Goal: Browse casually: Explore the website without a specific task or goal

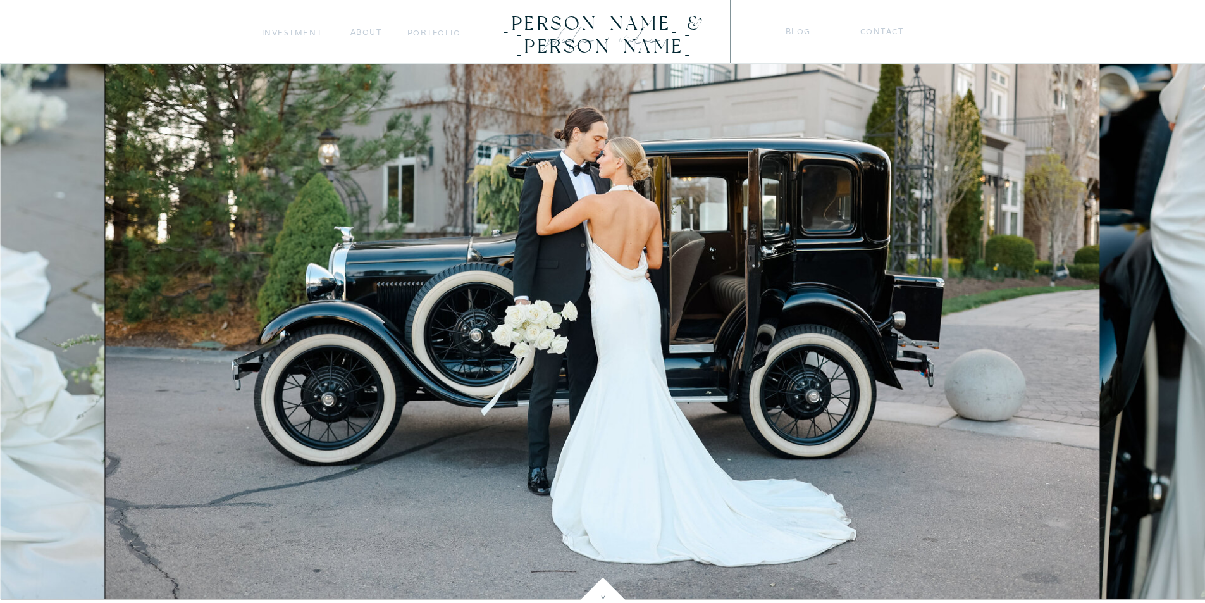
click at [258, 39] on img at bounding box center [602, 266] width 995 height 663
click at [291, 36] on nav "Investment" at bounding box center [292, 32] width 61 height 13
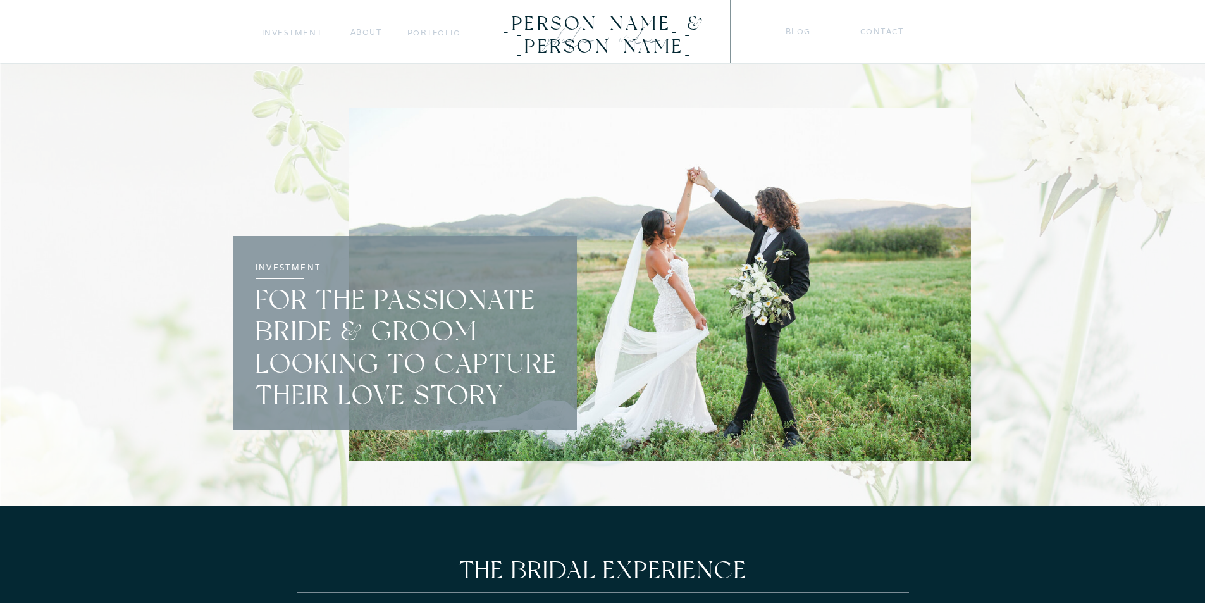
click at [380, 30] on nav "about" at bounding box center [366, 31] width 32 height 13
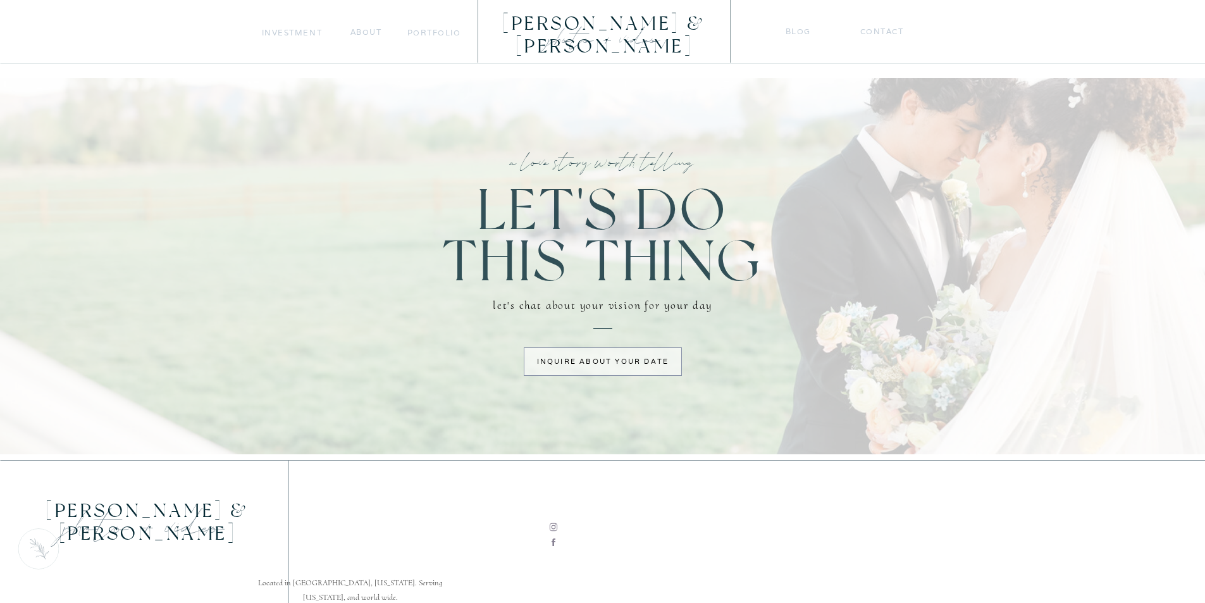
scroll to position [2307, 0]
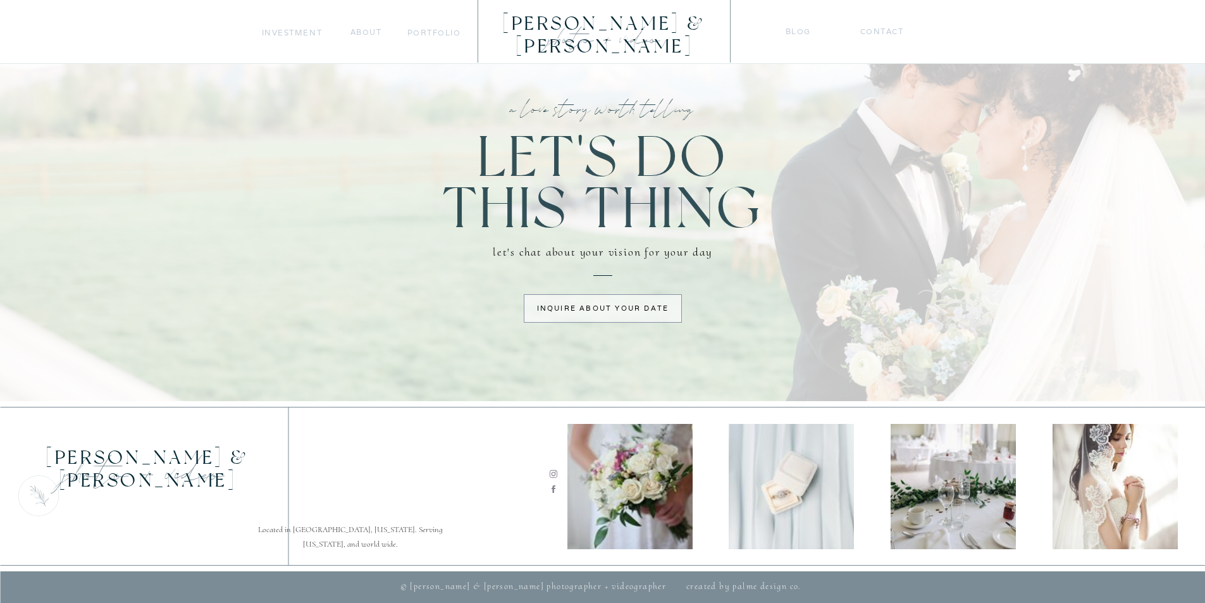
click at [440, 27] on nav "portfolio" at bounding box center [433, 32] width 53 height 13
